Goal: Task Accomplishment & Management: Use online tool/utility

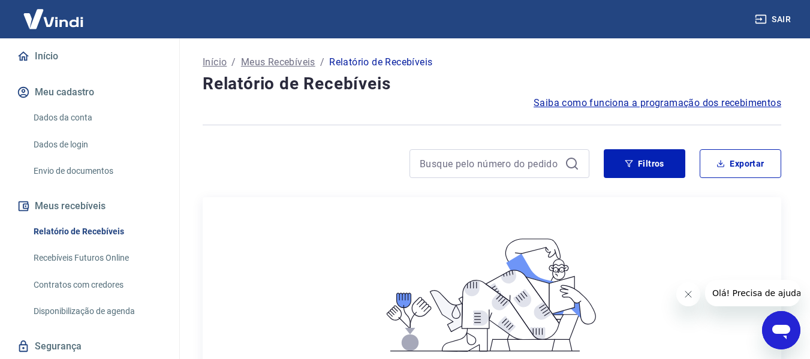
scroll to position [157, 0]
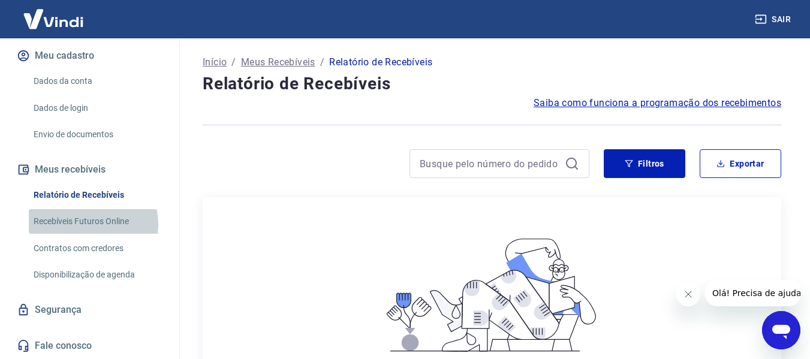
click at [89, 224] on link "Recebíveis Futuros Online" at bounding box center [97, 221] width 136 height 25
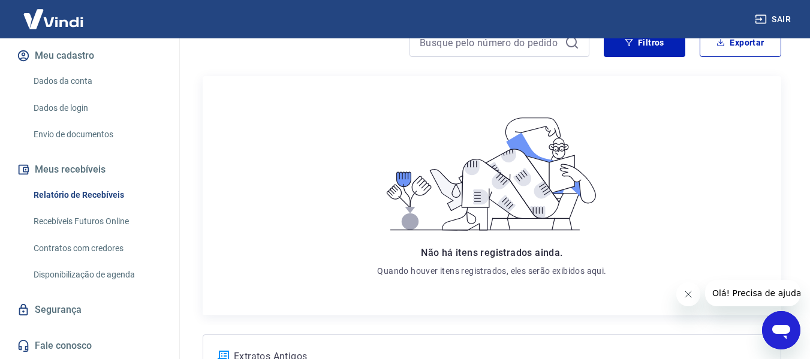
scroll to position [236, 0]
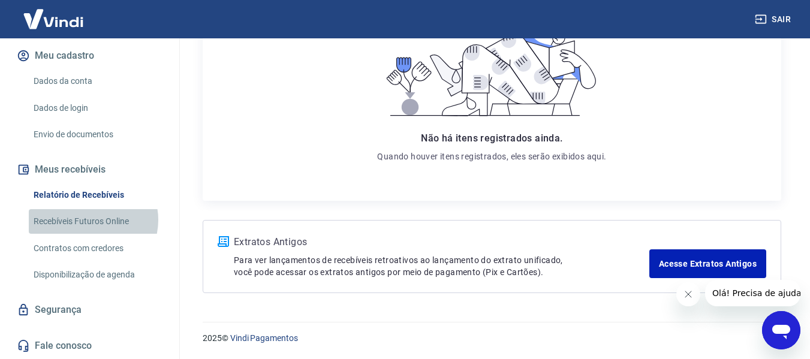
click at [92, 220] on link "Recebíveis Futuros Online" at bounding box center [97, 221] width 136 height 25
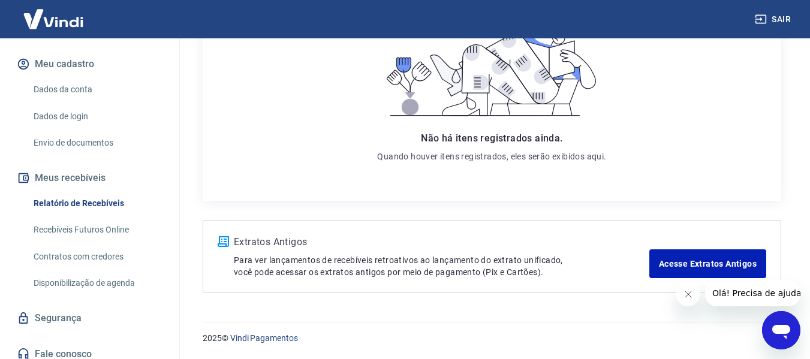
scroll to position [157, 0]
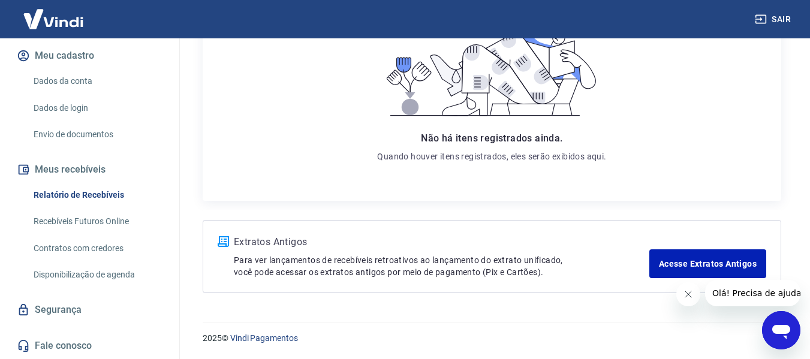
click at [89, 227] on link "Recebíveis Futuros Online" at bounding box center [97, 221] width 136 height 25
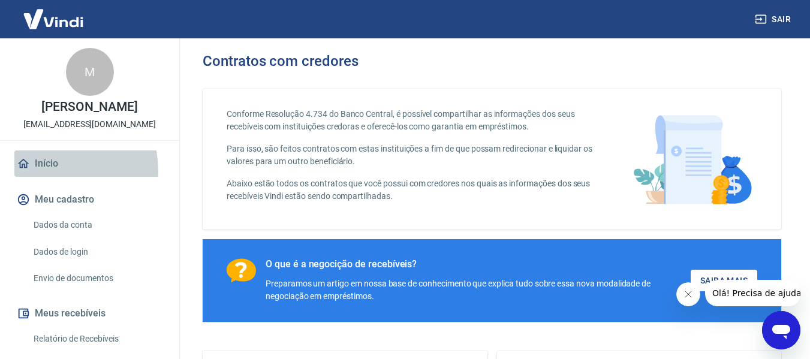
click at [42, 177] on link "Início" at bounding box center [89, 164] width 151 height 26
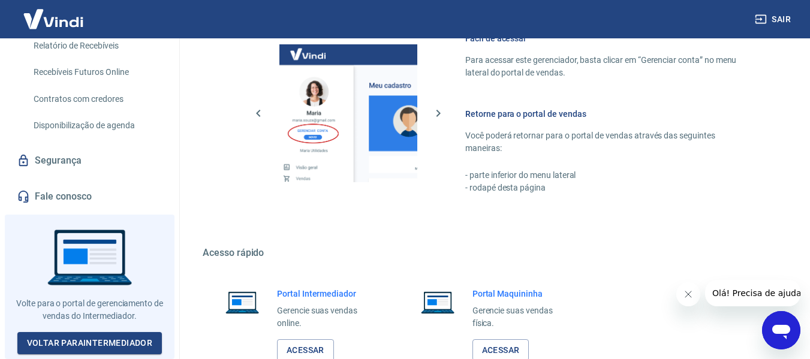
scroll to position [302, 0]
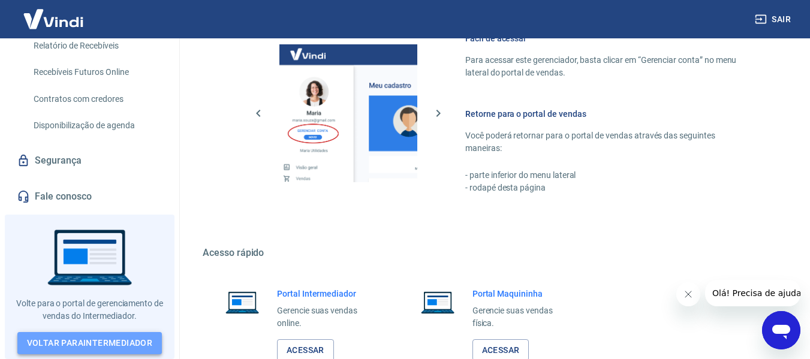
click at [126, 346] on link "Voltar para Intermediador" at bounding box center [89, 343] width 145 height 22
